Goal: Information Seeking & Learning: Check status

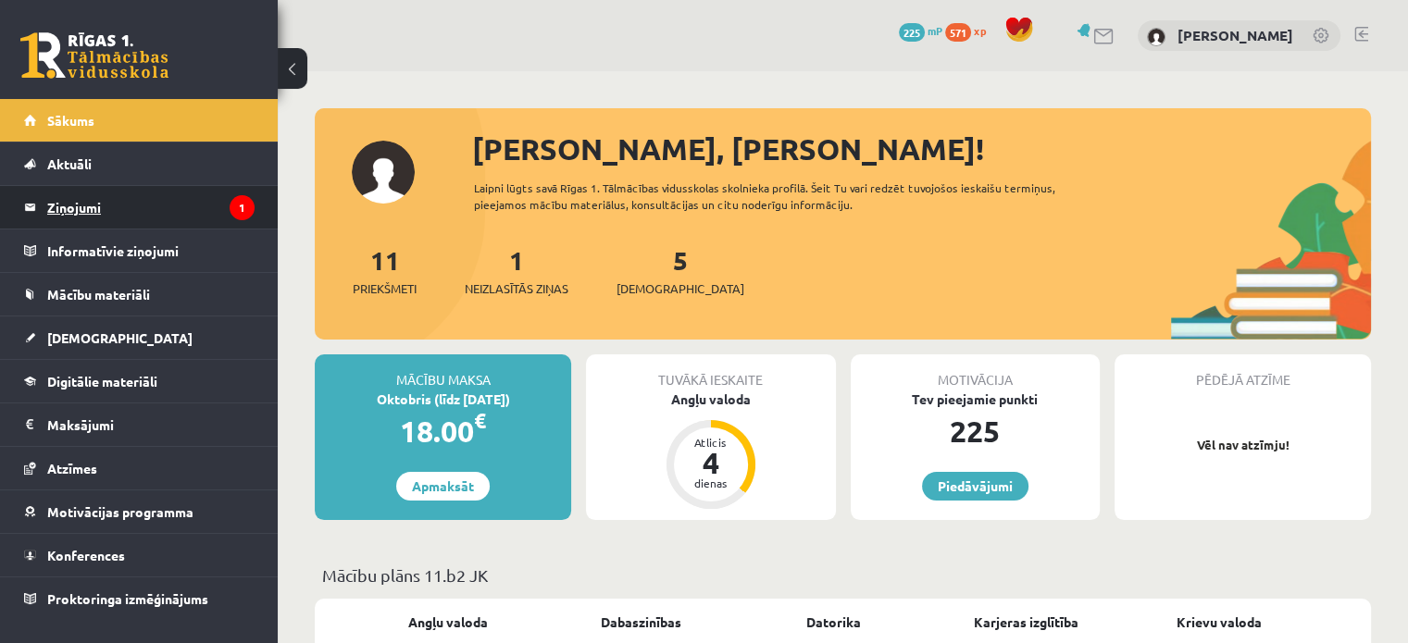
click at [213, 202] on legend "Ziņojumi 1" at bounding box center [150, 207] width 207 height 43
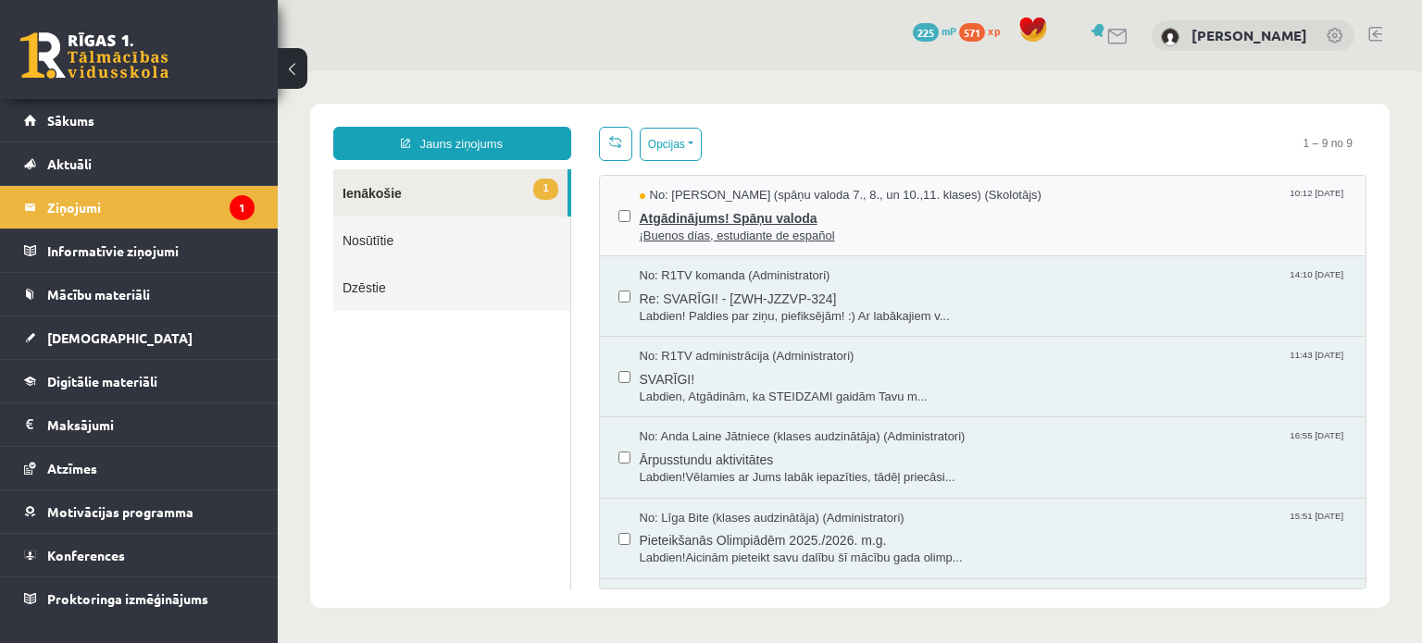
click at [694, 232] on span "¡Buenos días, estudiante de español" at bounding box center [994, 237] width 708 height 18
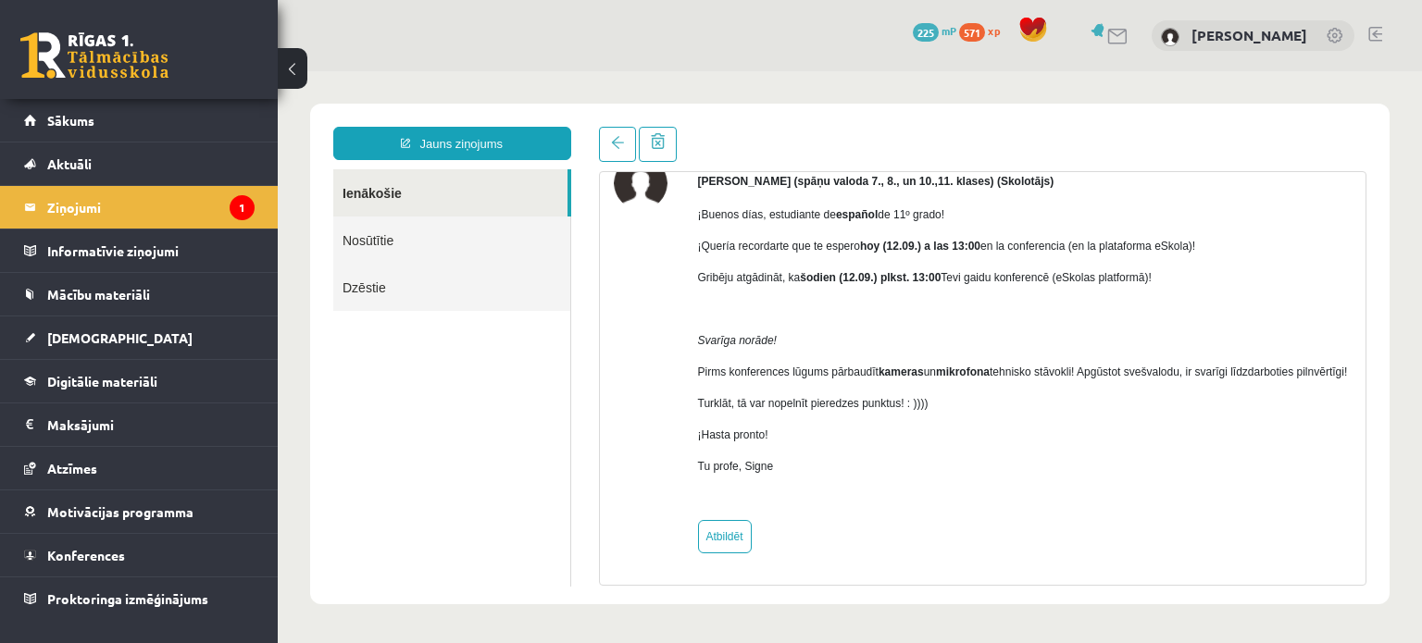
scroll to position [115, 0]
click at [141, 114] on link "Sākums" at bounding box center [139, 120] width 230 height 43
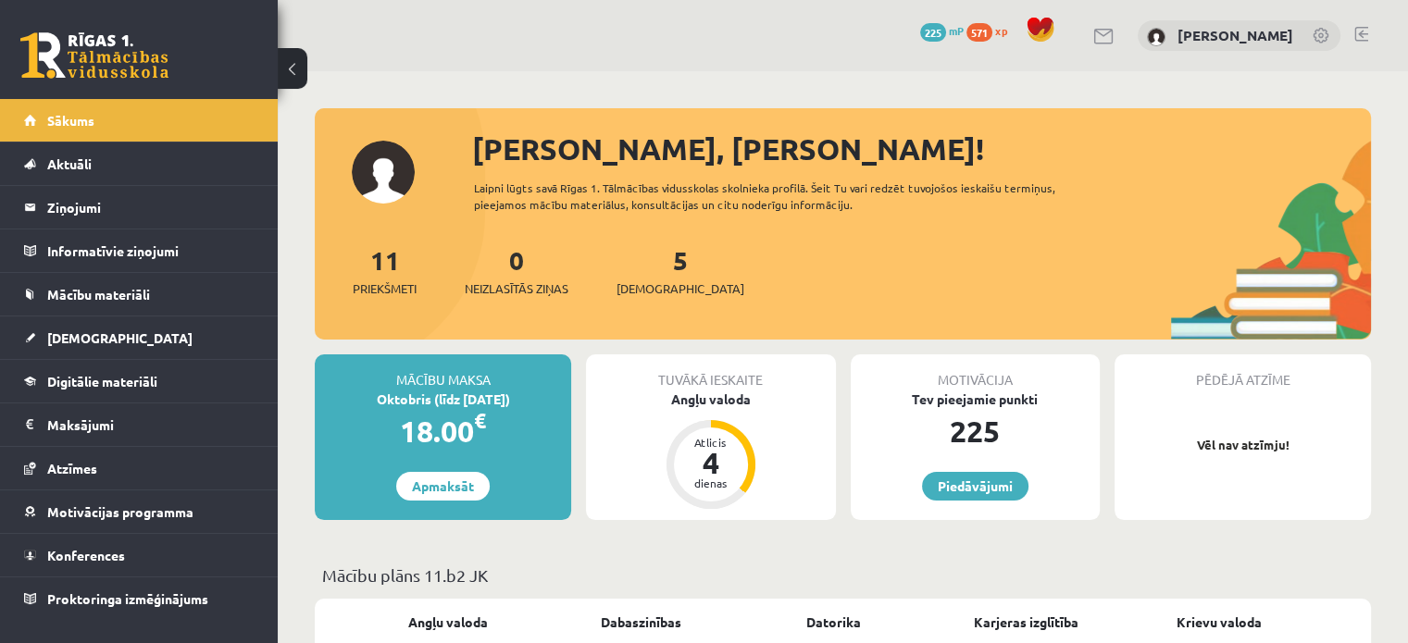
scroll to position [31, 0]
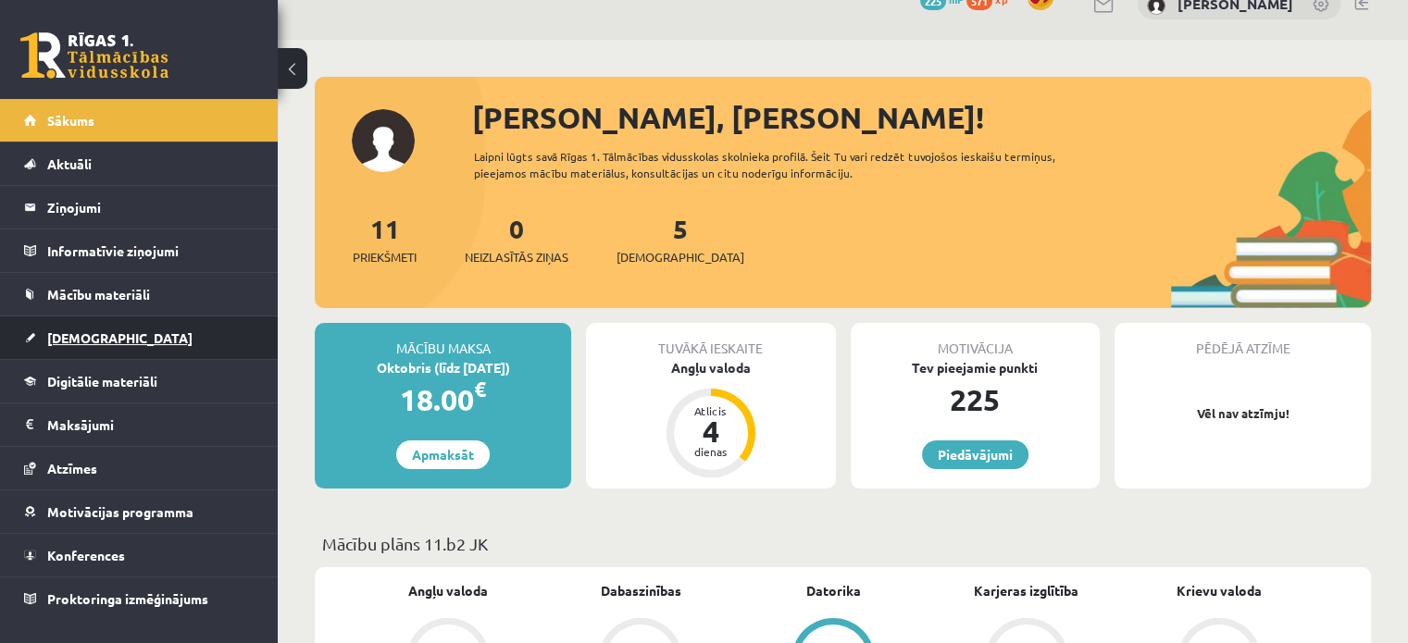
click at [174, 336] on link "[DEMOGRAPHIC_DATA]" at bounding box center [139, 338] width 230 height 43
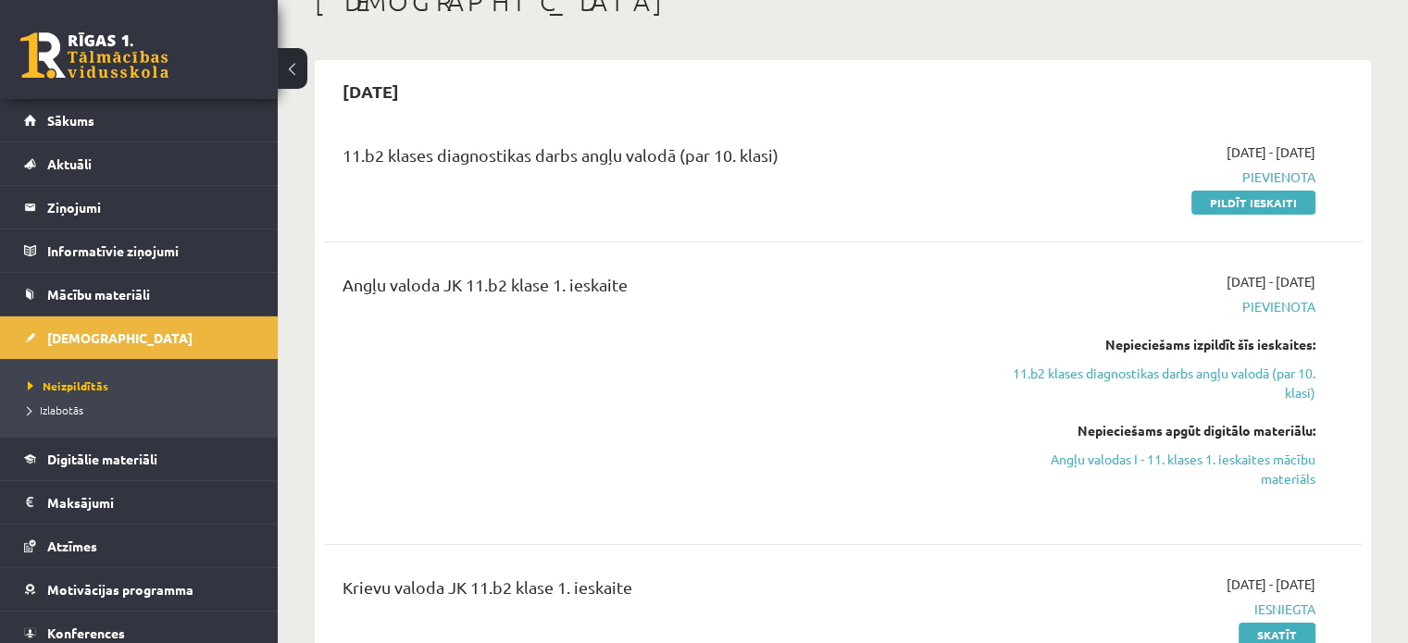
scroll to position [125, 0]
click at [71, 410] on span "Izlabotās" at bounding box center [56, 410] width 56 height 15
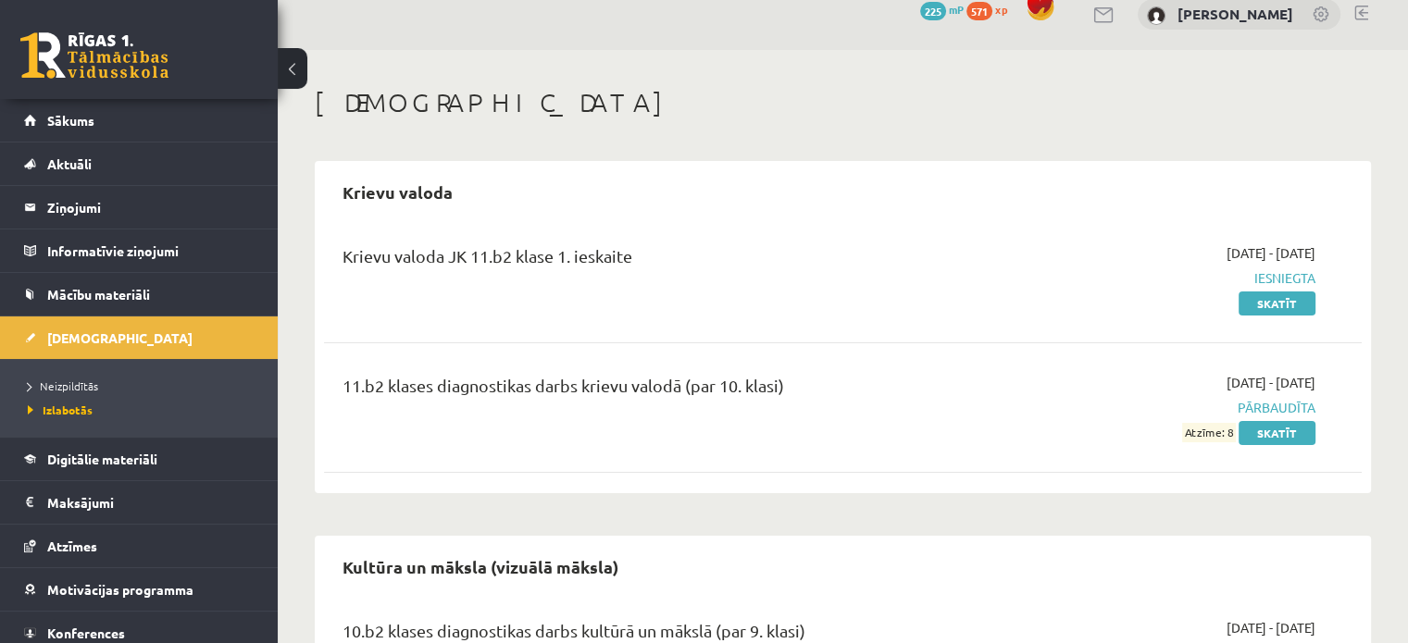
scroll to position [16, 0]
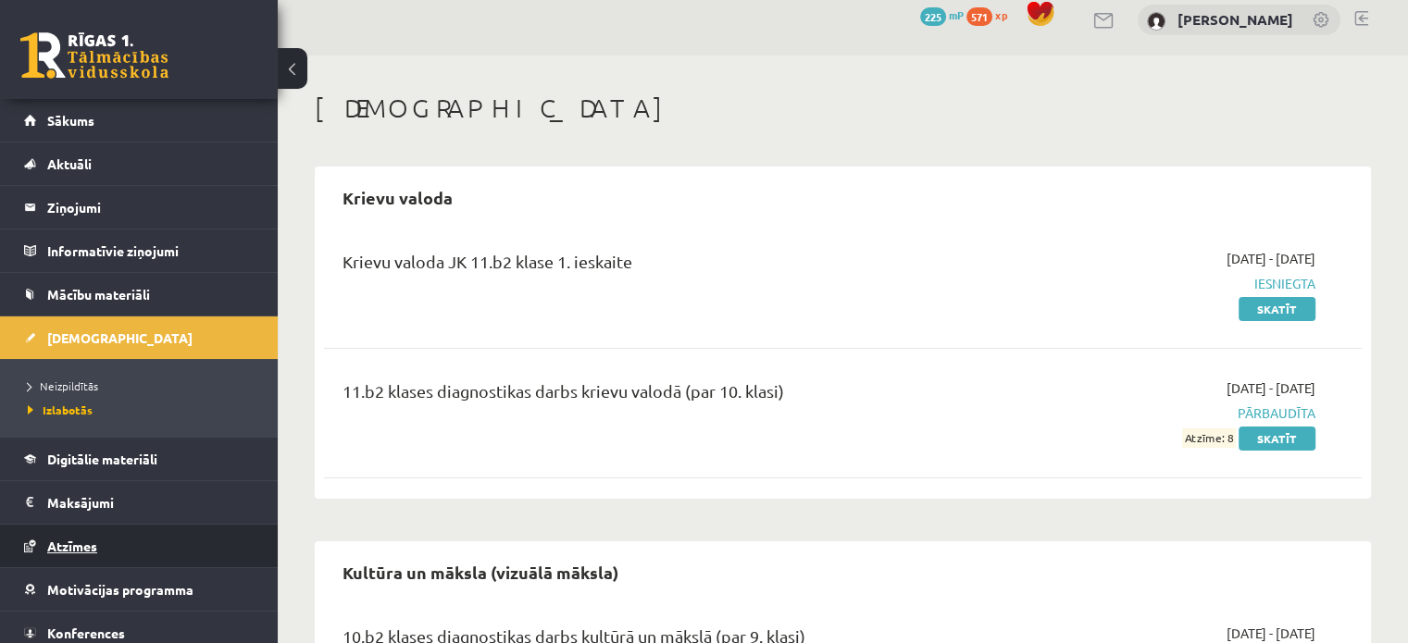
click at [64, 558] on link "Atzīmes" at bounding box center [139, 546] width 230 height 43
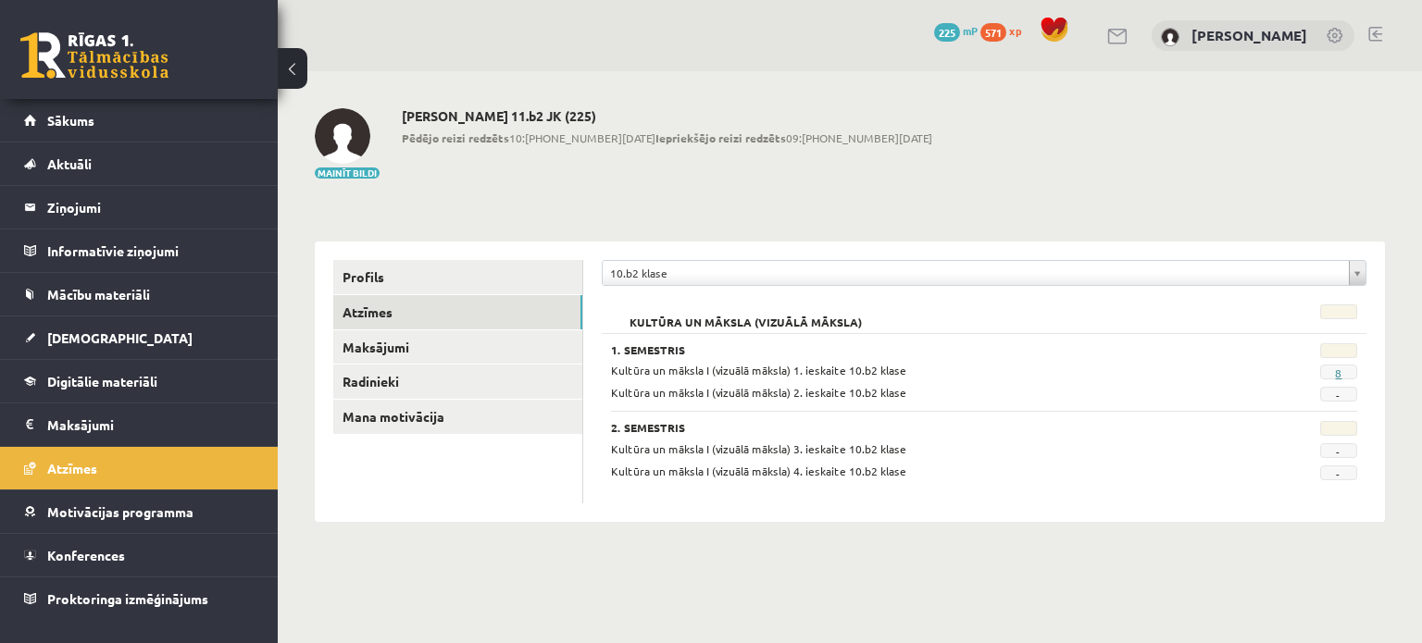
click at [1340, 377] on link "8" at bounding box center [1338, 373] width 6 height 15
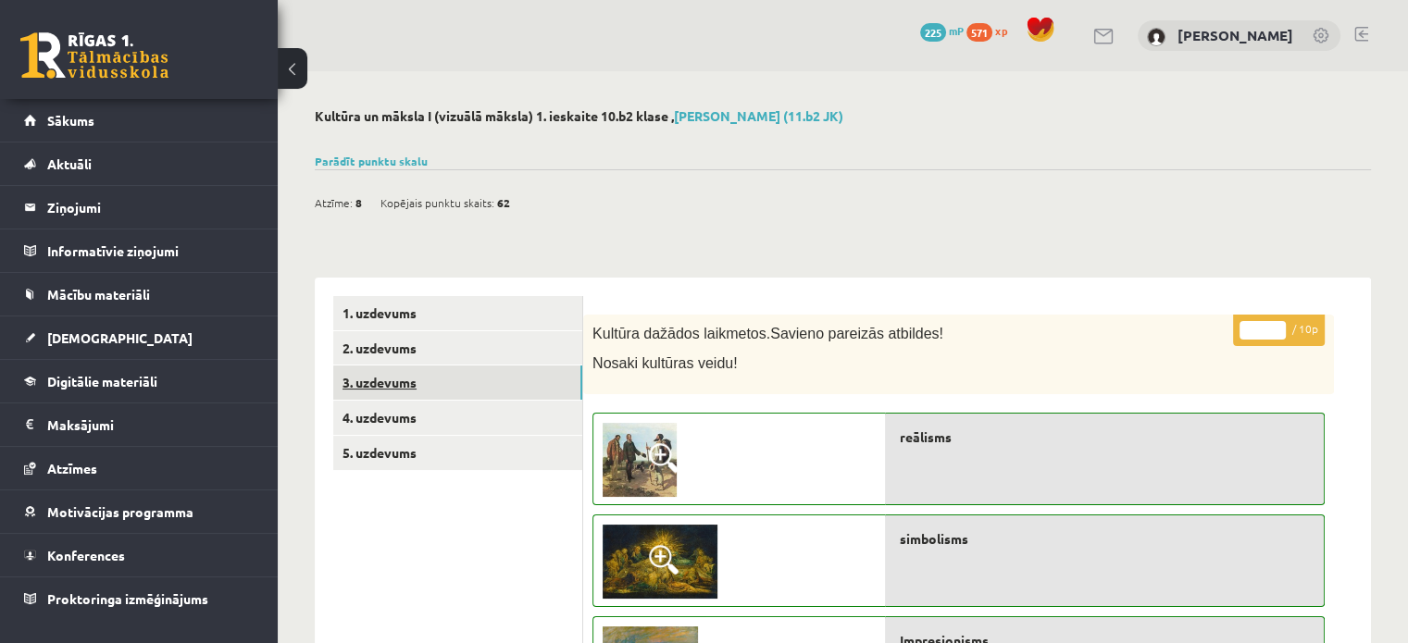
click at [435, 366] on link "3. uzdevums" at bounding box center [457, 383] width 249 height 34
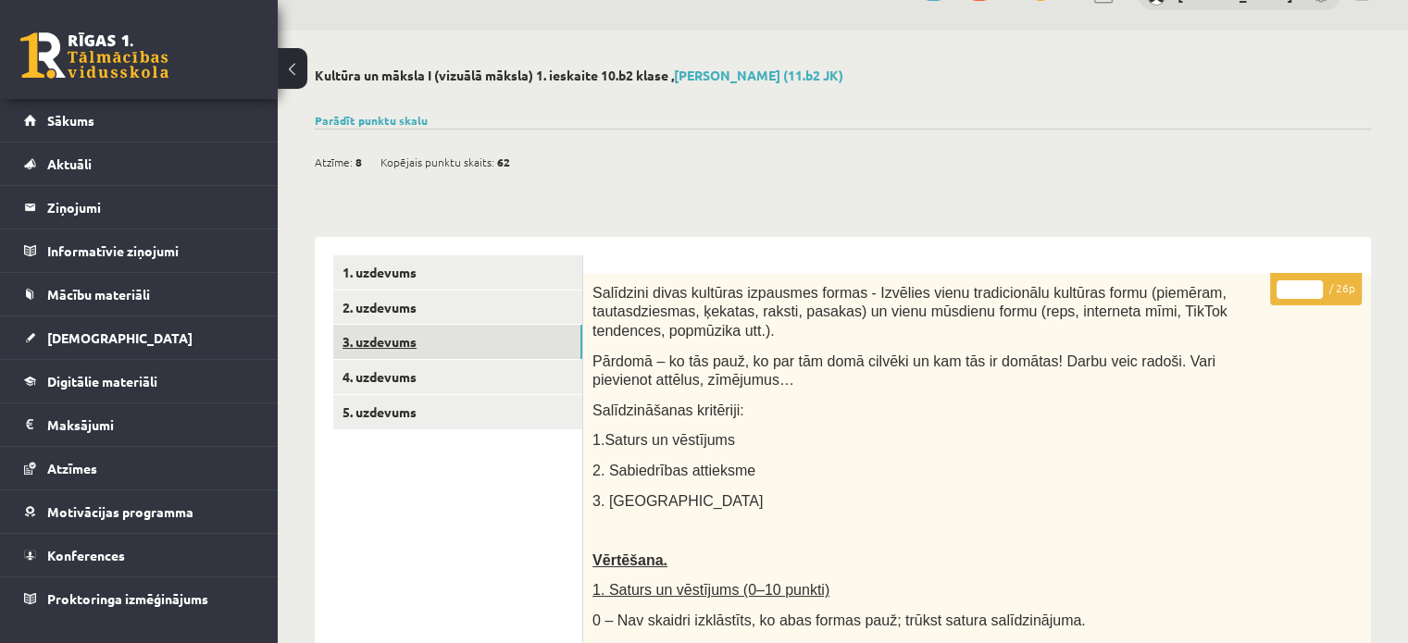
scroll to position [44, 0]
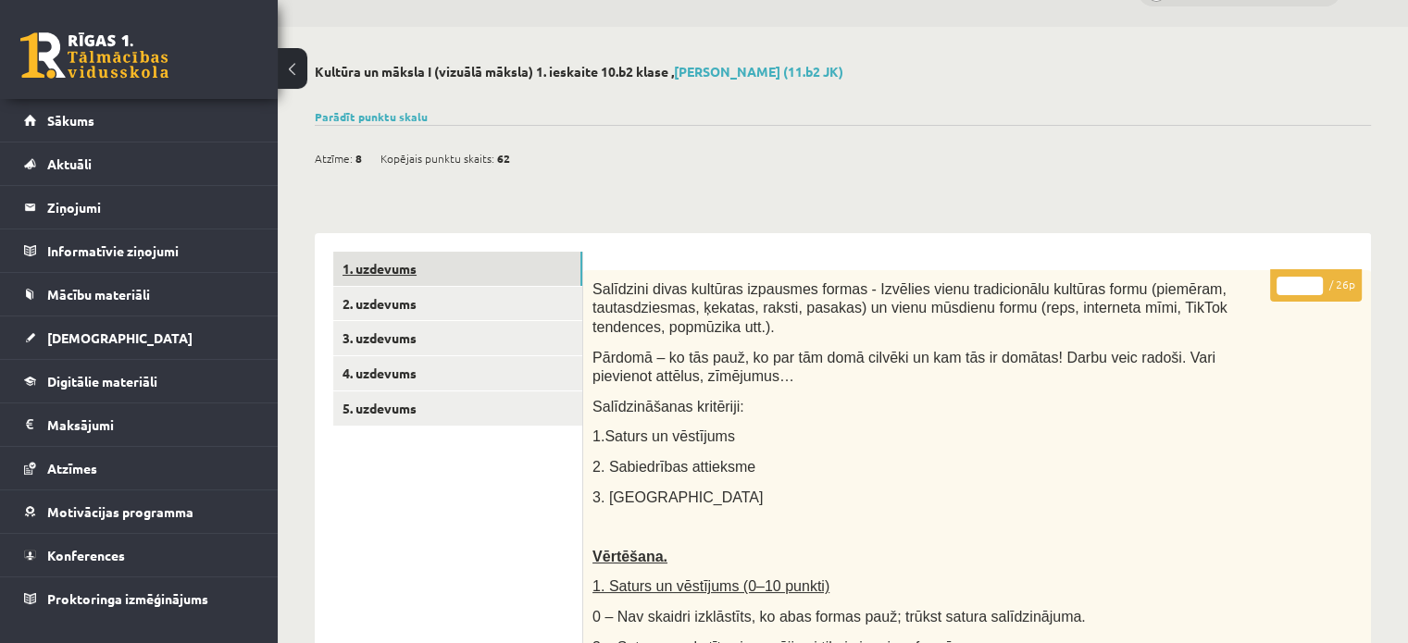
click at [359, 258] on link "1. uzdevums" at bounding box center [457, 269] width 249 height 34
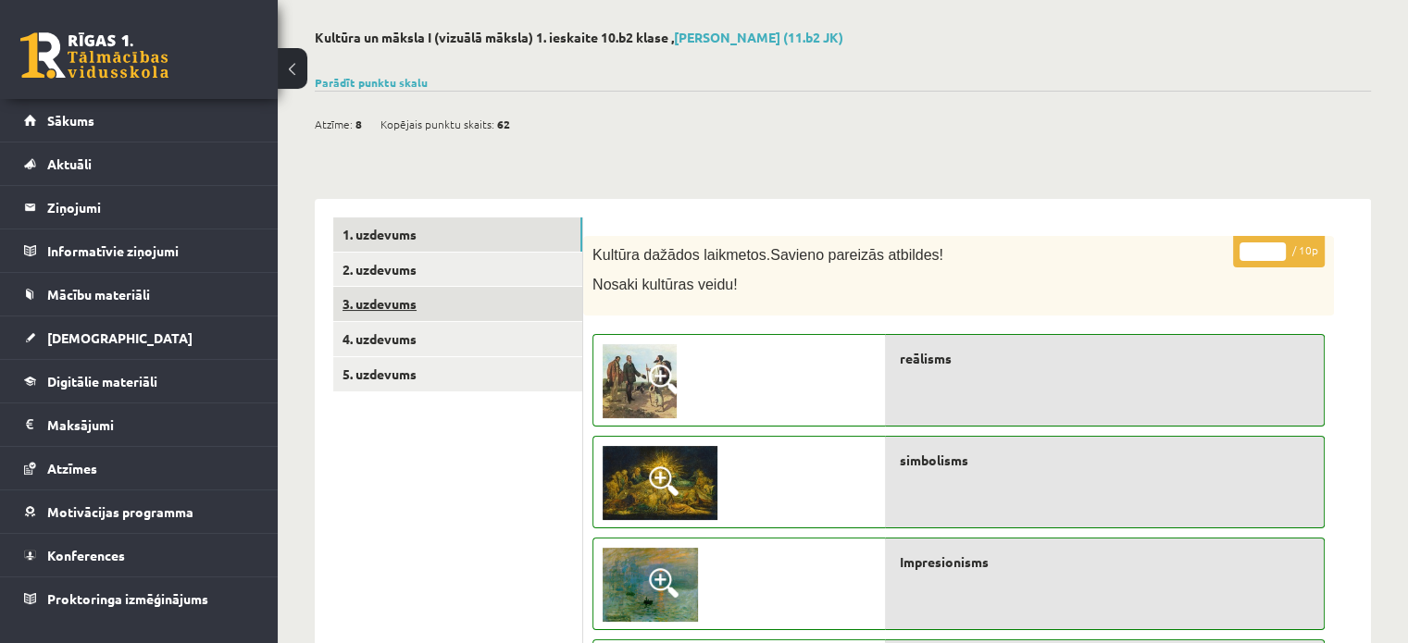
scroll to position [78, 0]
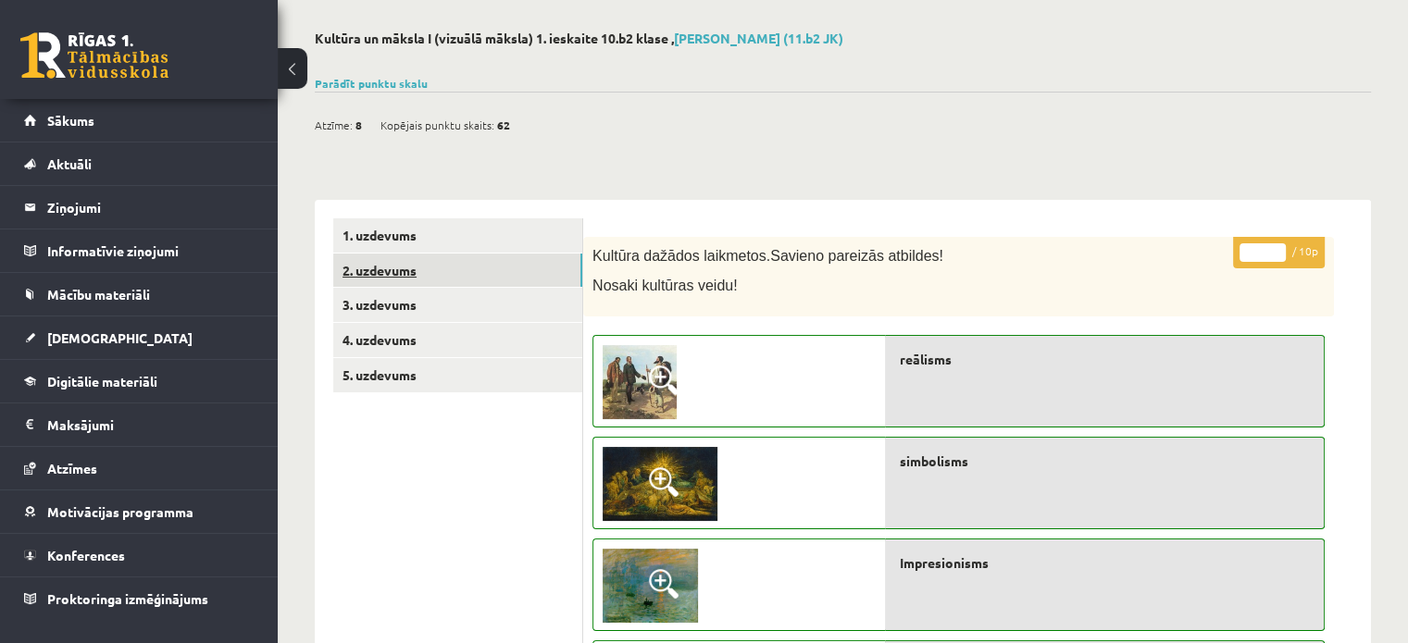
click at [495, 273] on link "2. uzdevums" at bounding box center [457, 271] width 249 height 34
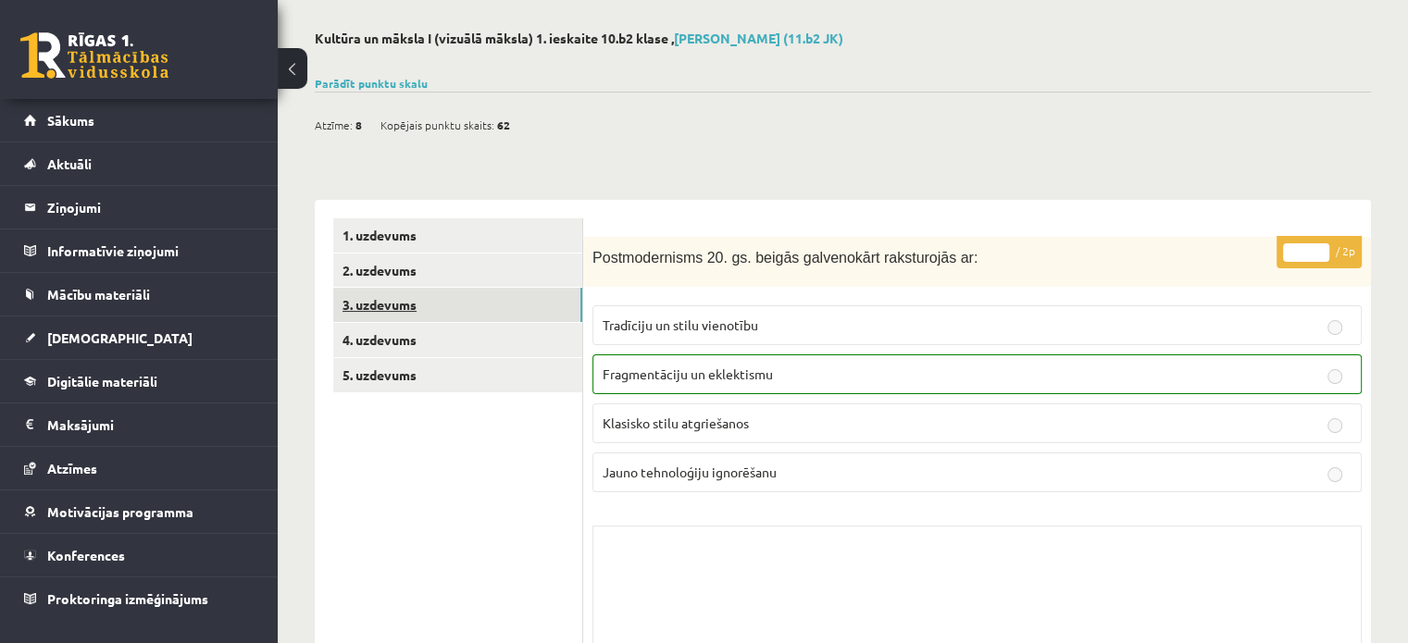
click at [507, 300] on link "3. uzdevums" at bounding box center [457, 305] width 249 height 34
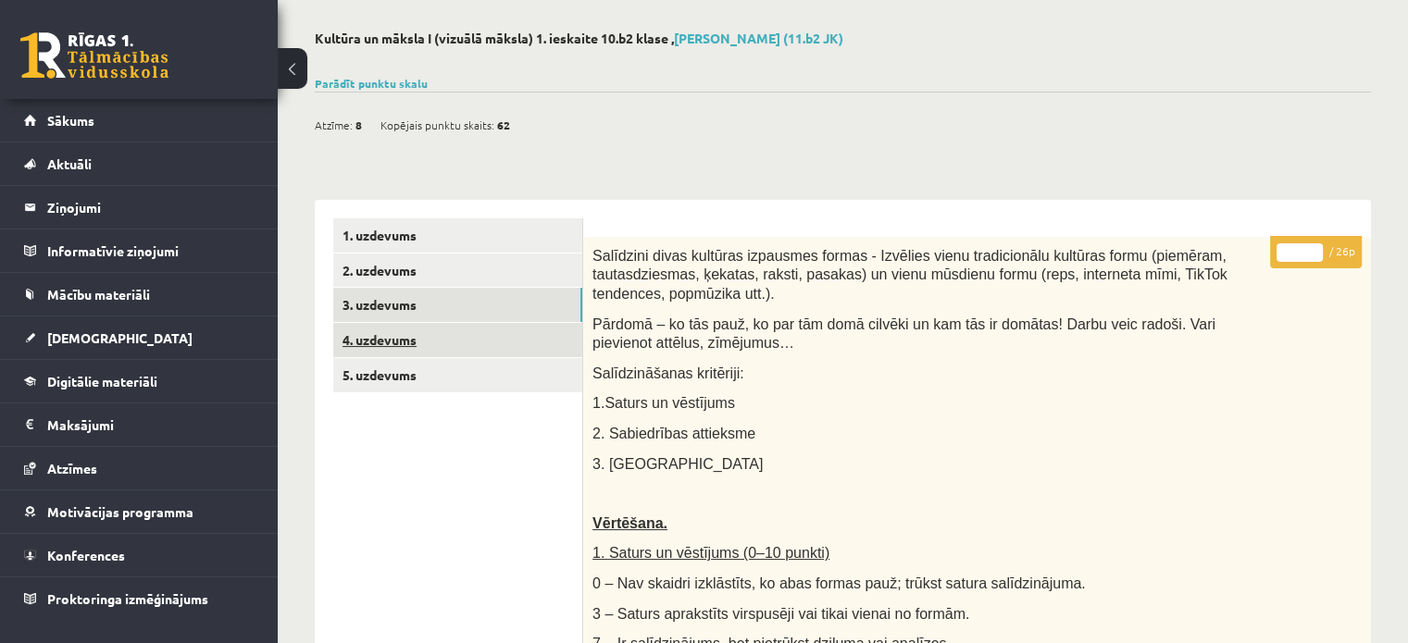
scroll to position [0, 0]
click at [515, 330] on link "4. uzdevums" at bounding box center [457, 340] width 249 height 34
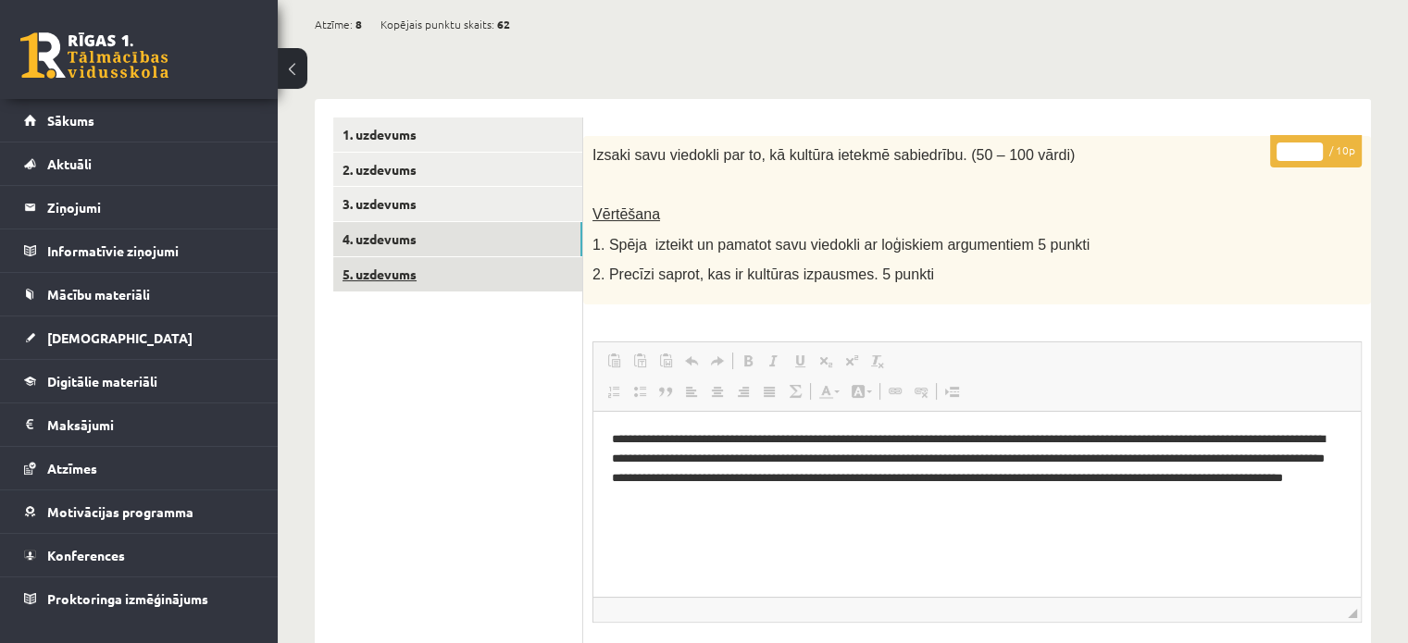
scroll to position [178, 0]
click at [417, 277] on link "5. uzdevums" at bounding box center [457, 275] width 249 height 34
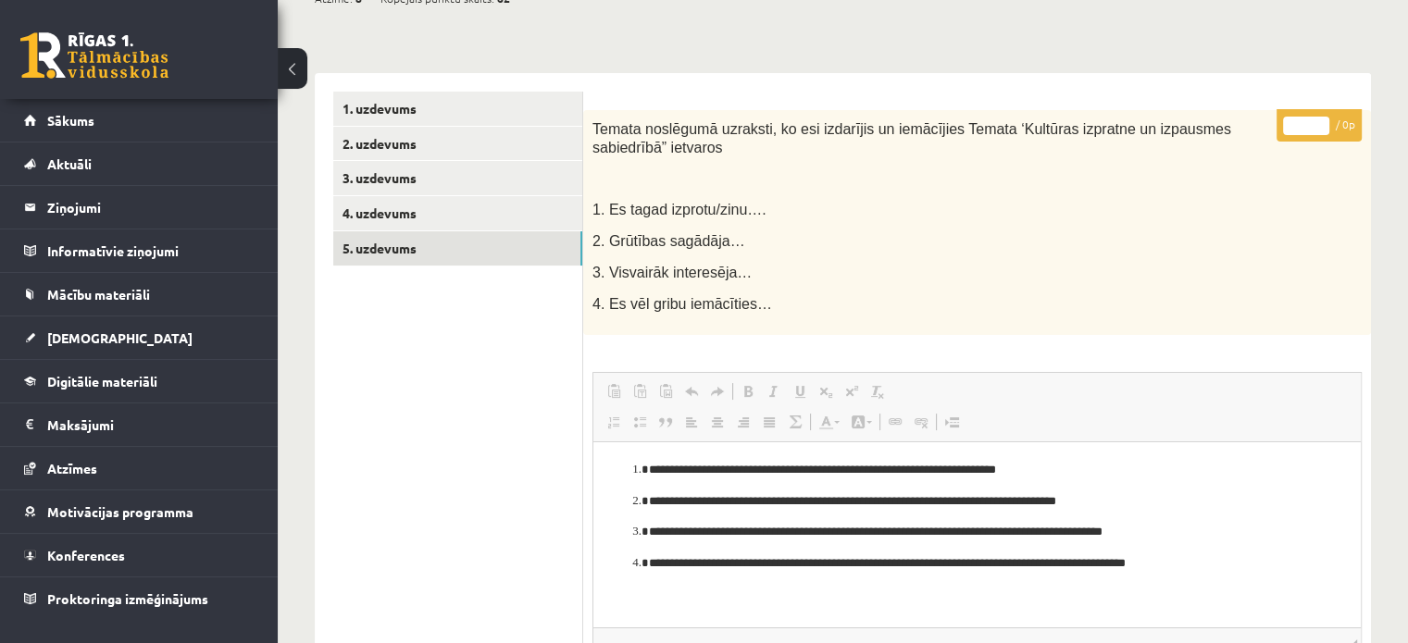
scroll to position [202, 0]
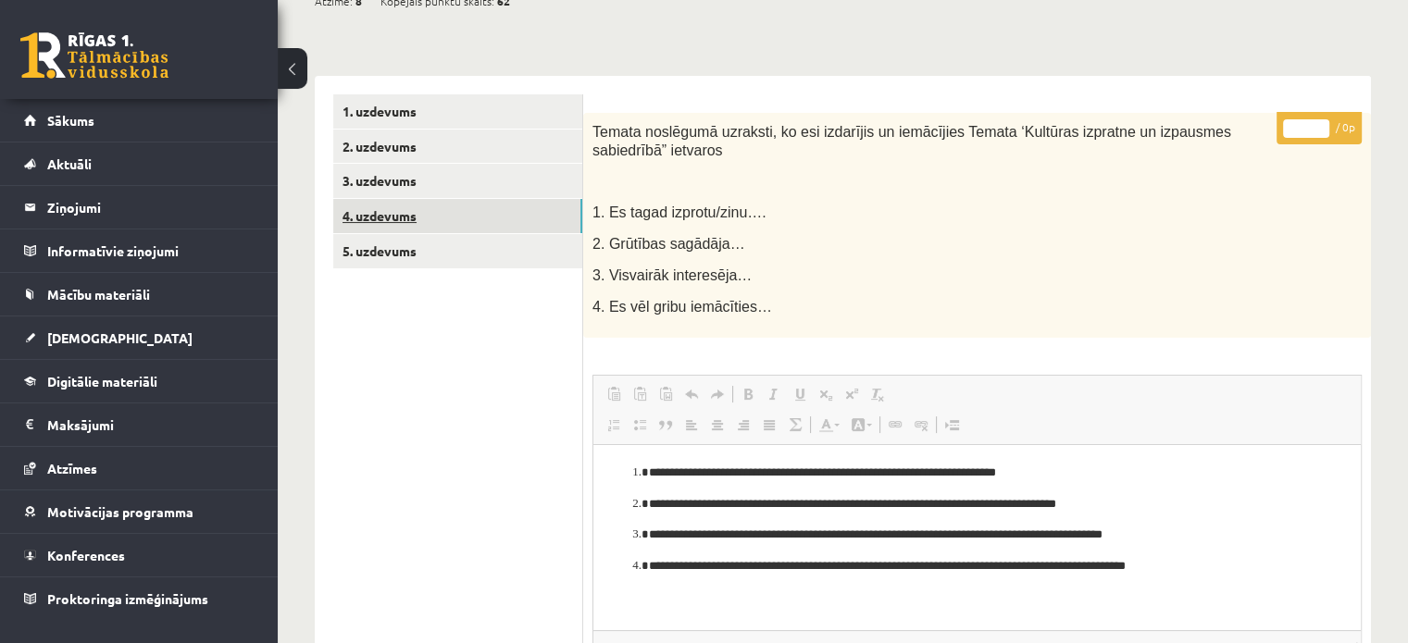
click at [436, 220] on link "4. uzdevums" at bounding box center [457, 216] width 249 height 34
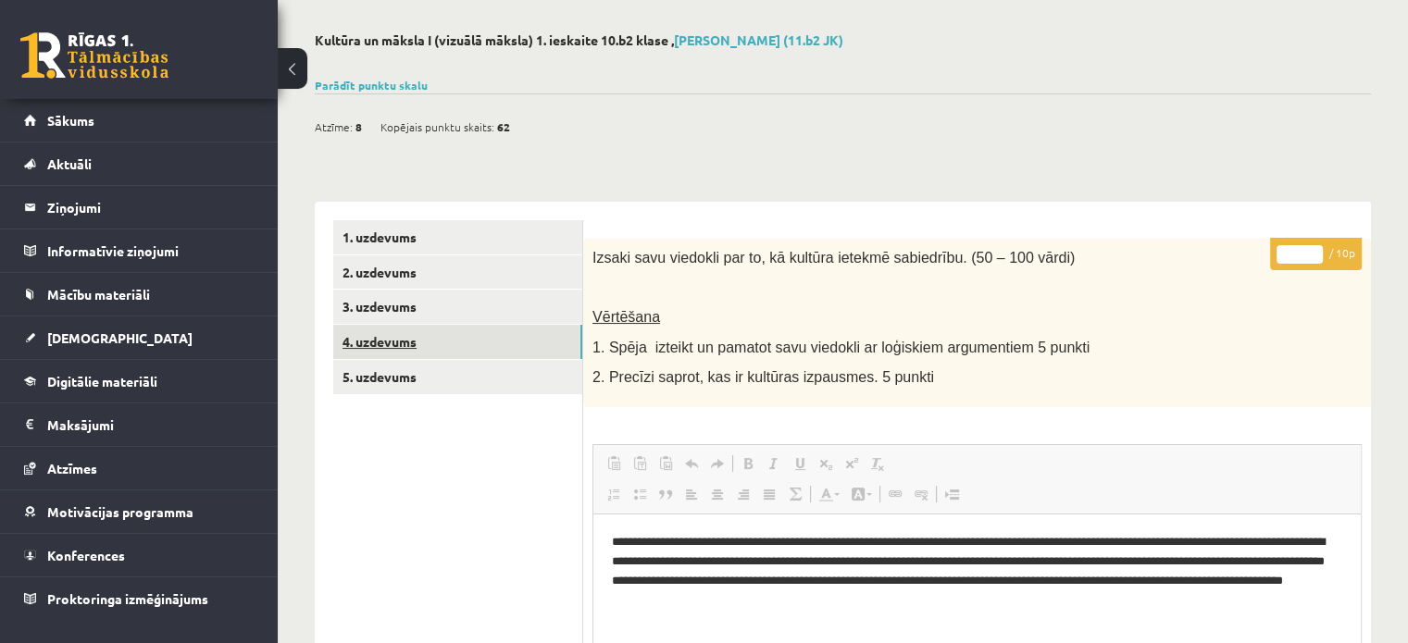
scroll to position [74, 0]
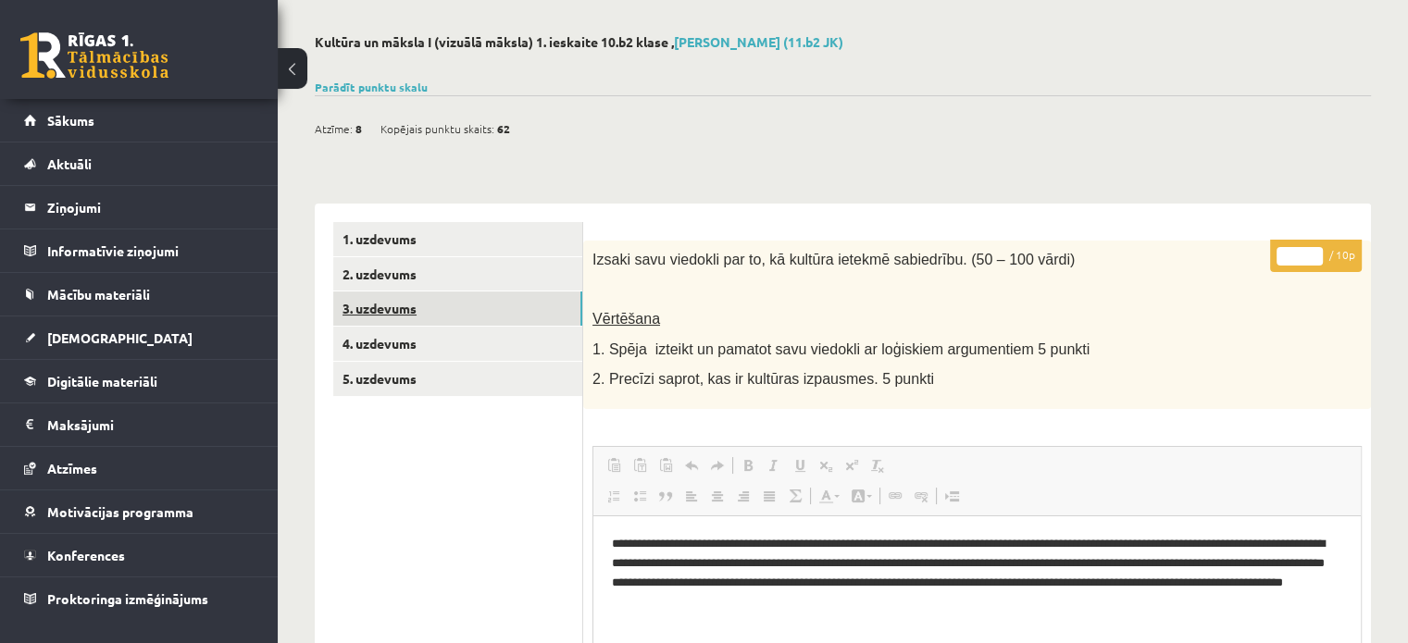
click at [416, 292] on link "3. uzdevums" at bounding box center [457, 309] width 249 height 34
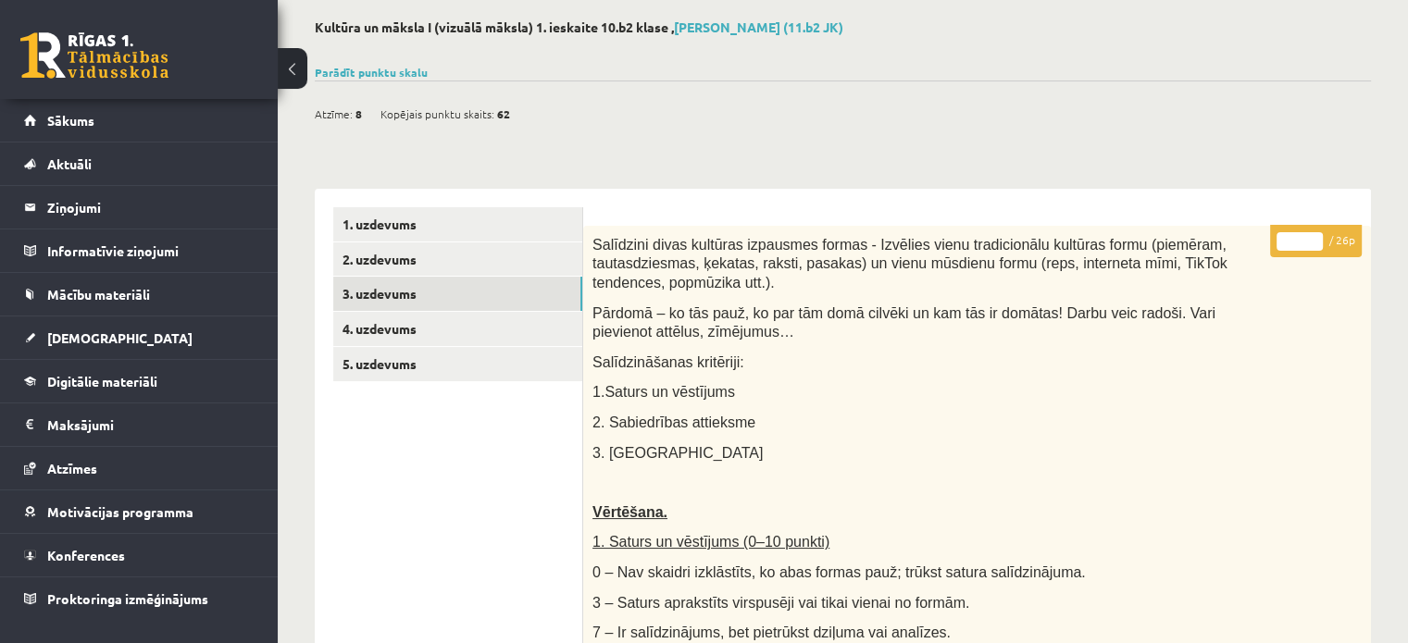
scroll to position [91, 0]
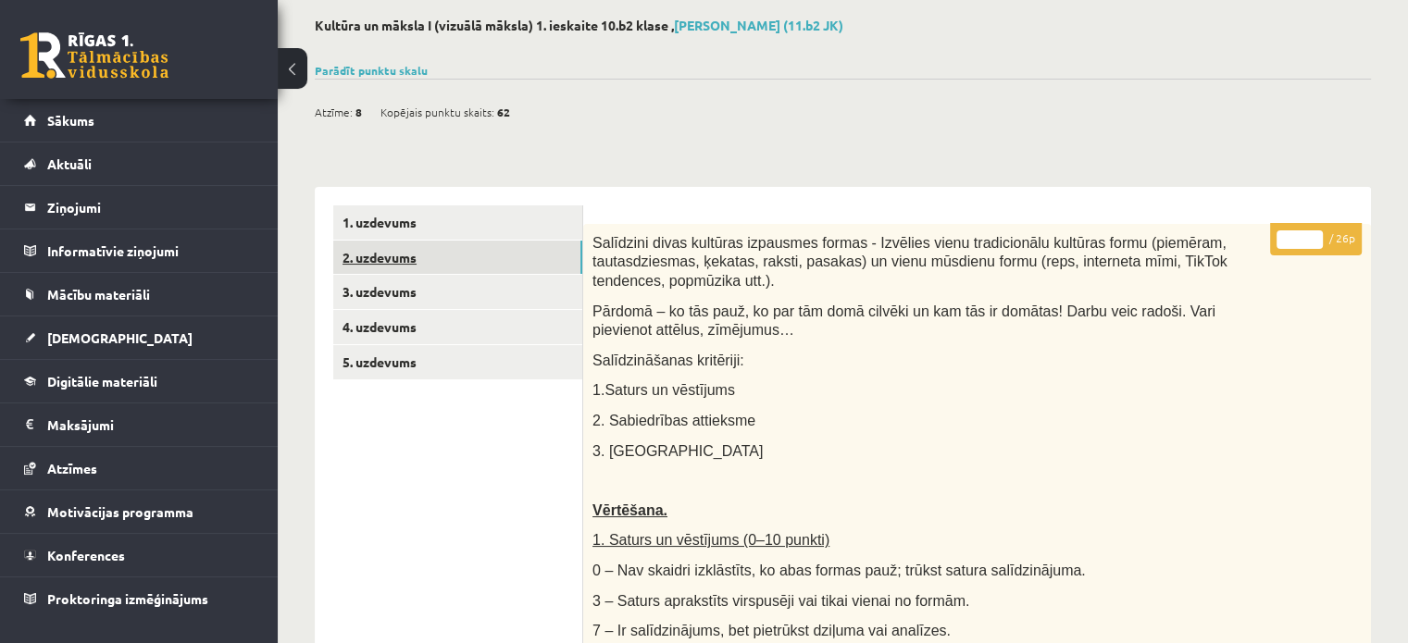
click at [370, 255] on link "2. uzdevums" at bounding box center [457, 258] width 249 height 34
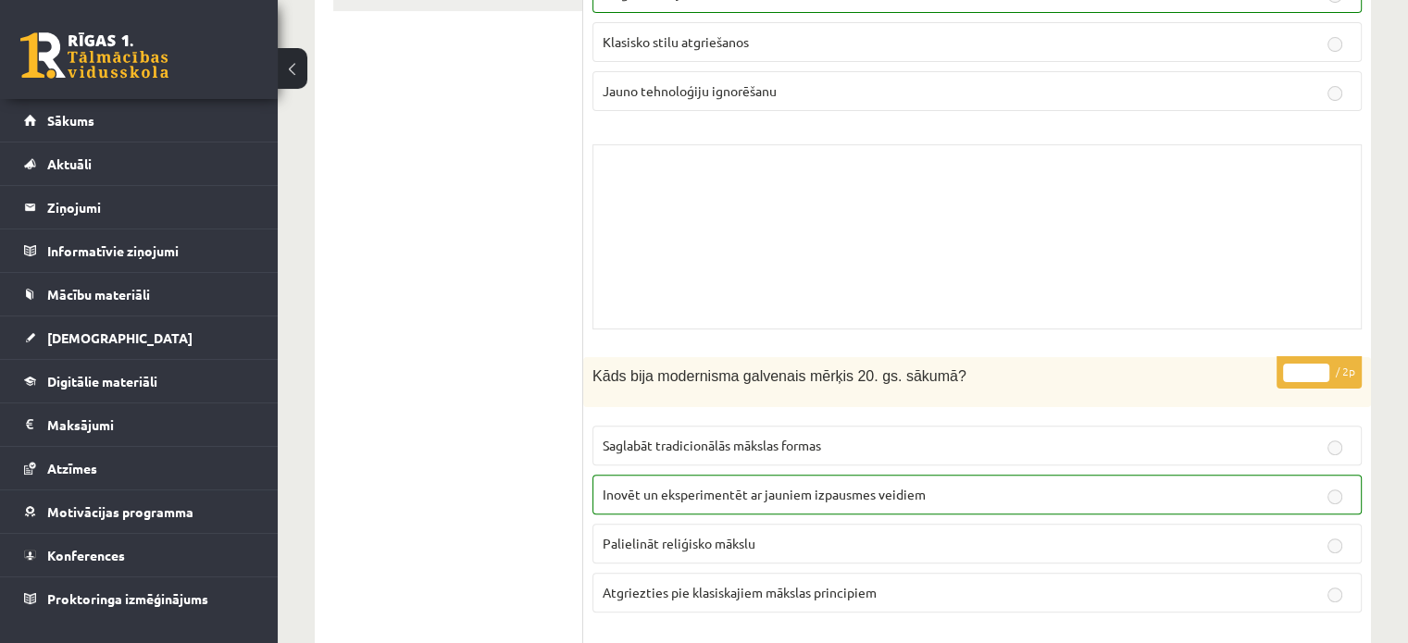
scroll to position [0, 0]
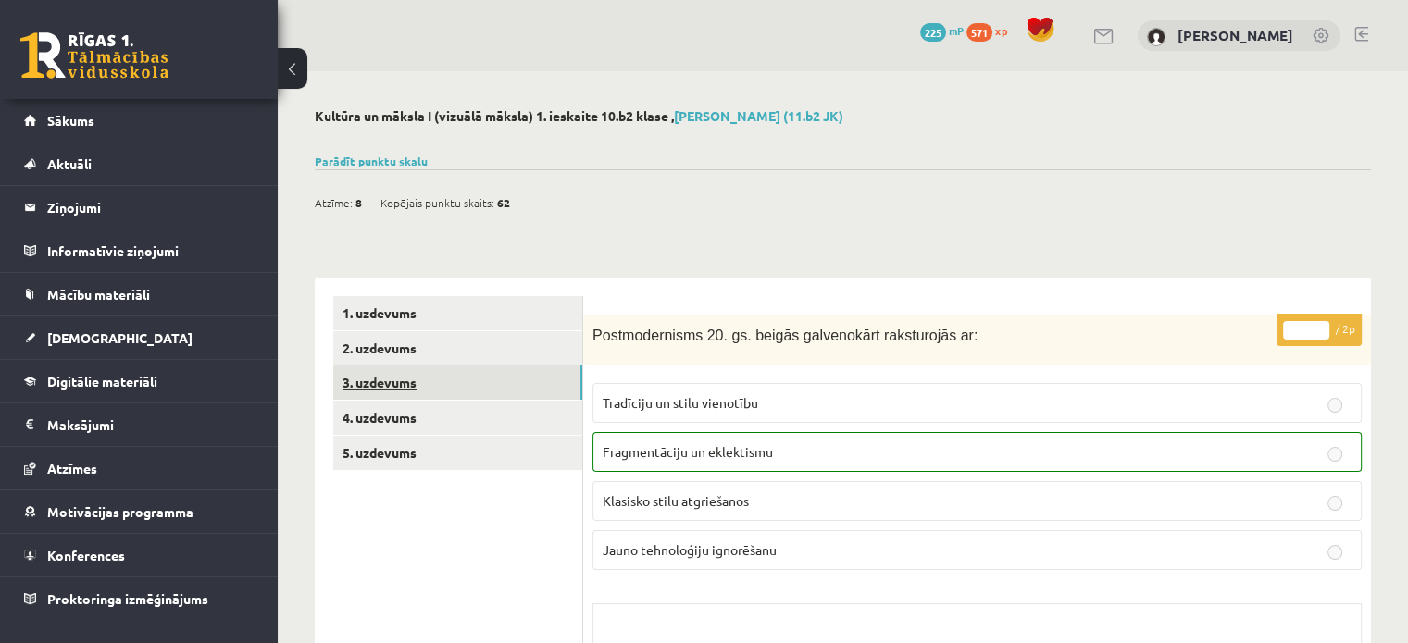
click at [437, 375] on link "3. uzdevums" at bounding box center [457, 383] width 249 height 34
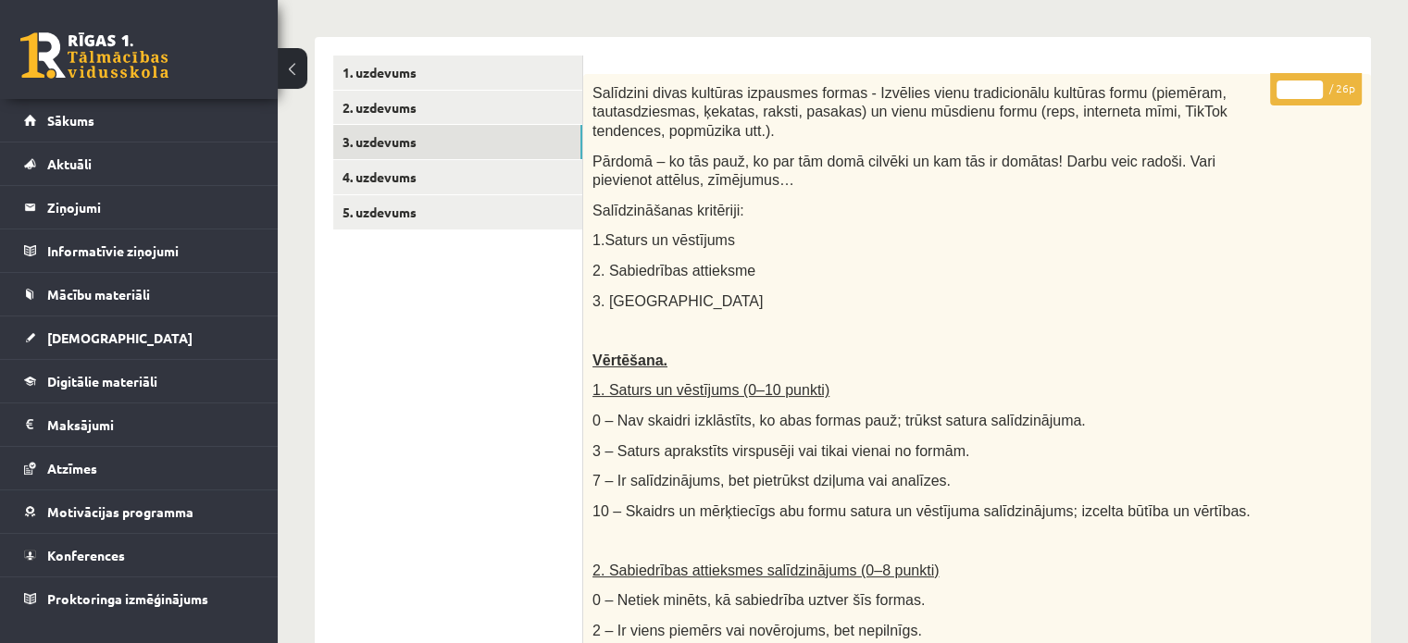
scroll to position [241, 0]
click at [361, 179] on link "4. uzdevums" at bounding box center [457, 177] width 249 height 34
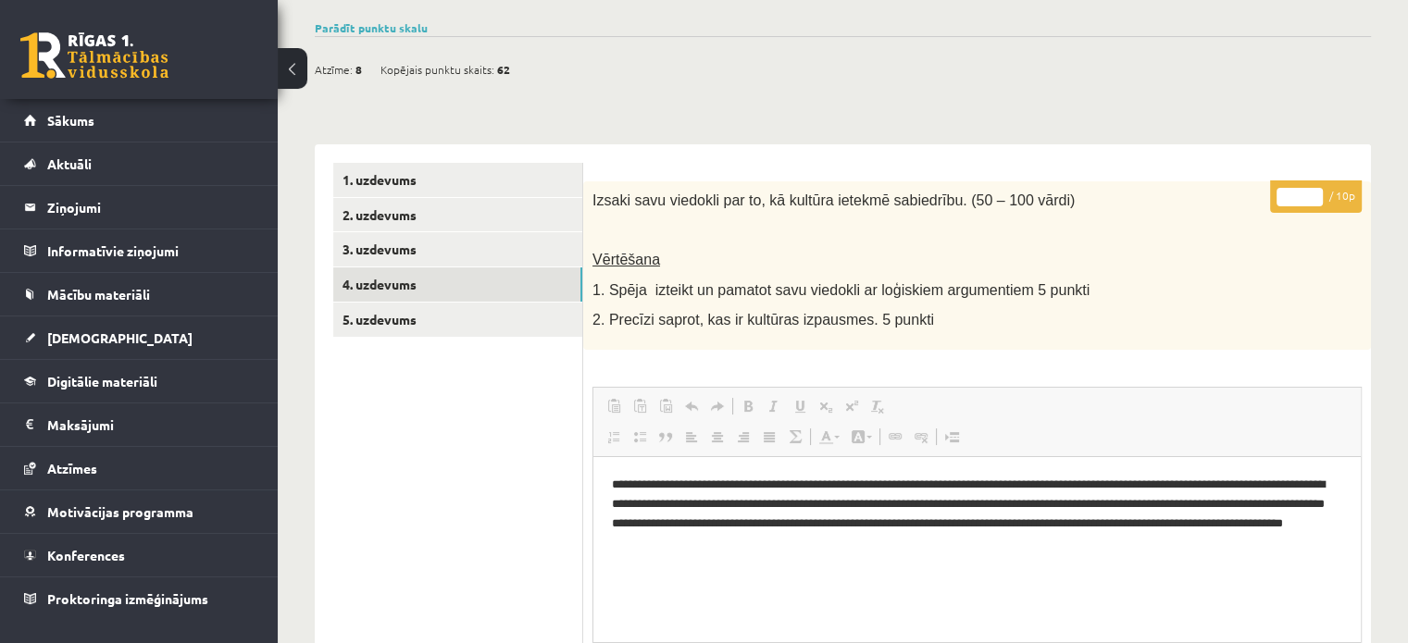
scroll to position [129, 0]
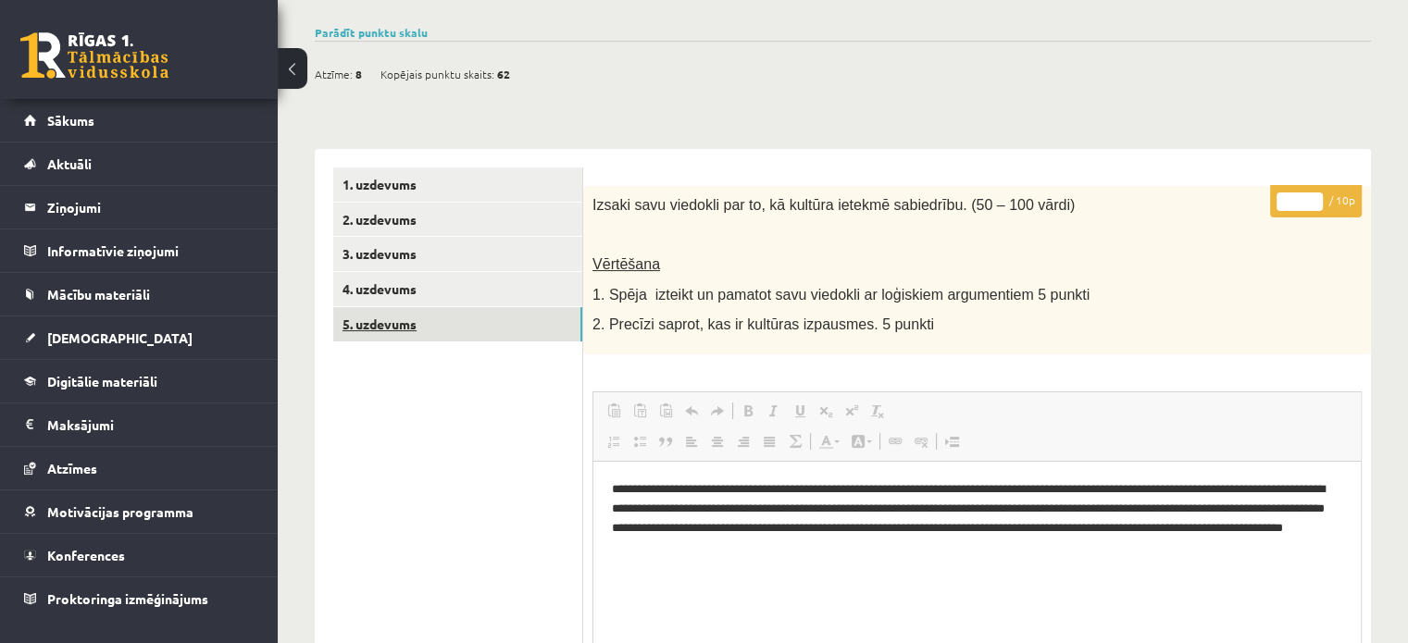
click at [377, 329] on link "5. uzdevums" at bounding box center [457, 324] width 249 height 34
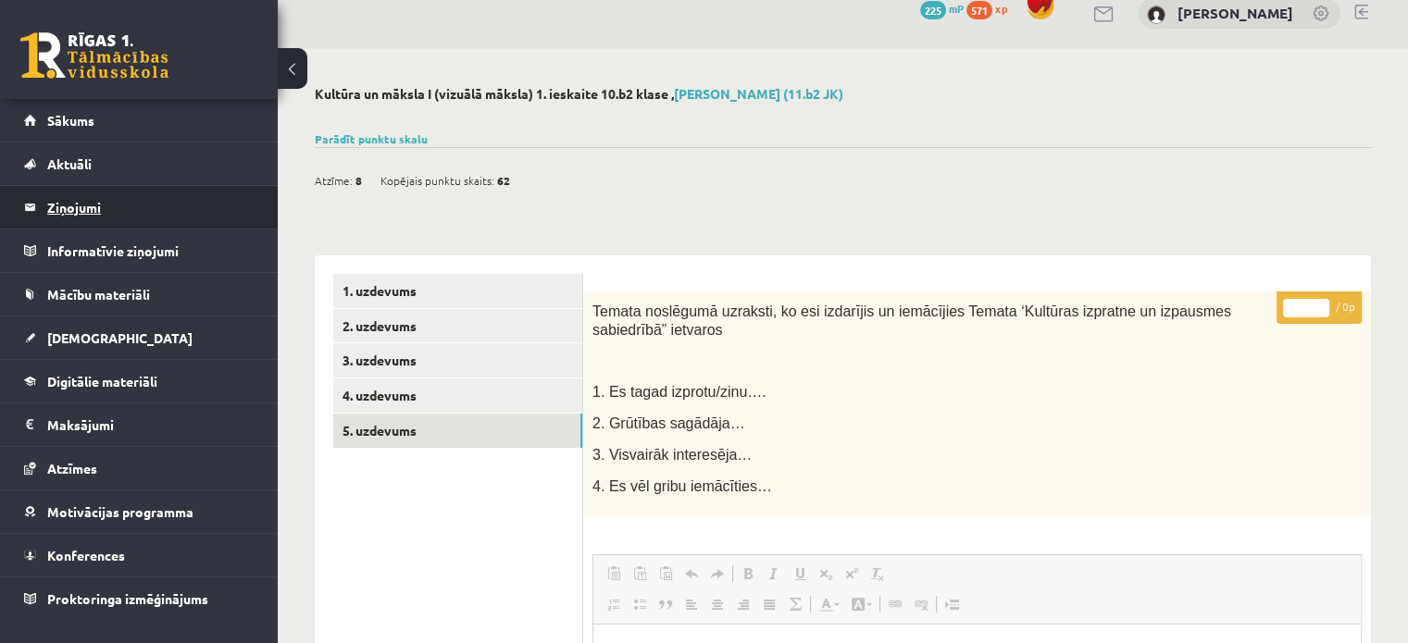
scroll to position [15, 0]
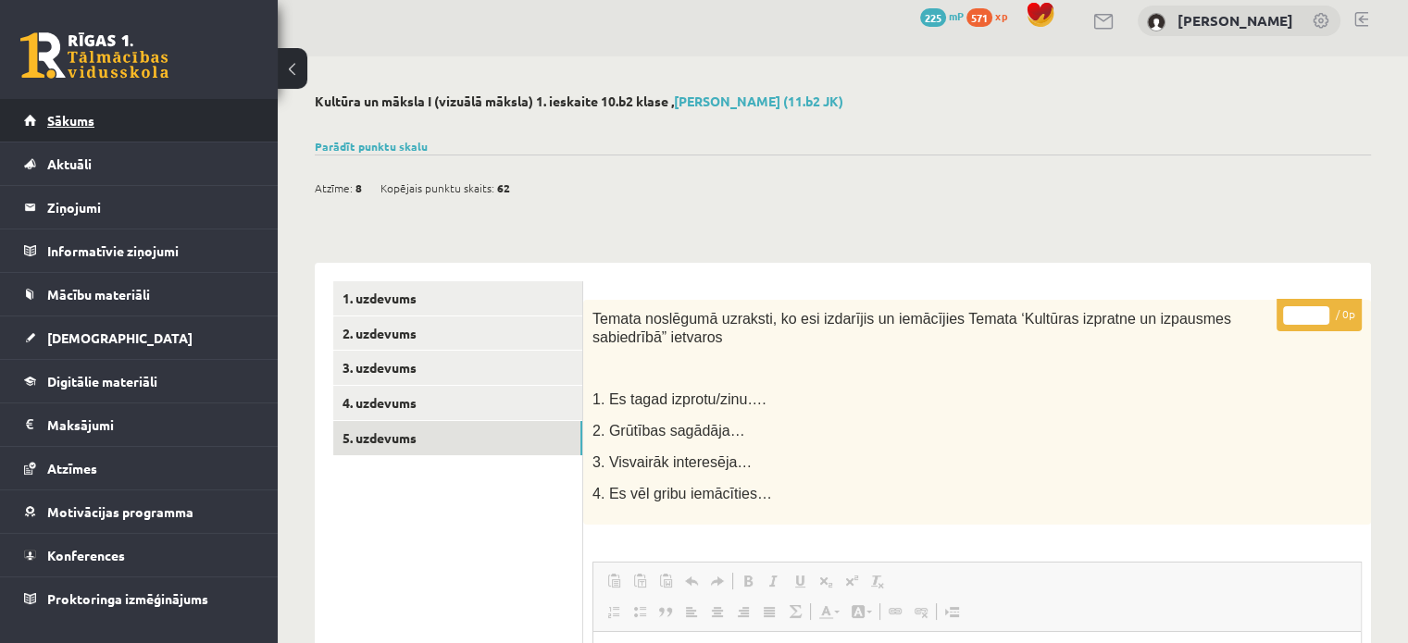
click at [105, 103] on link "Sākums" at bounding box center [139, 120] width 230 height 43
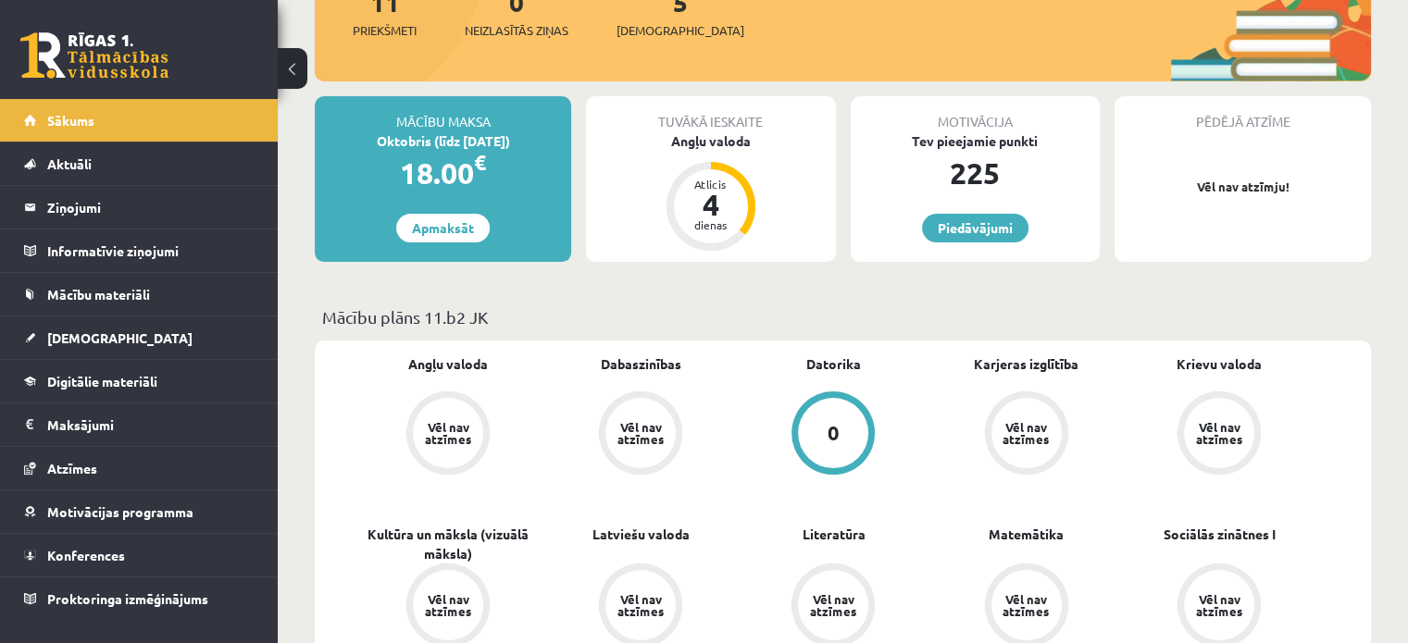
scroll to position [221, 0]
